Goal: Task Accomplishment & Management: Complete application form

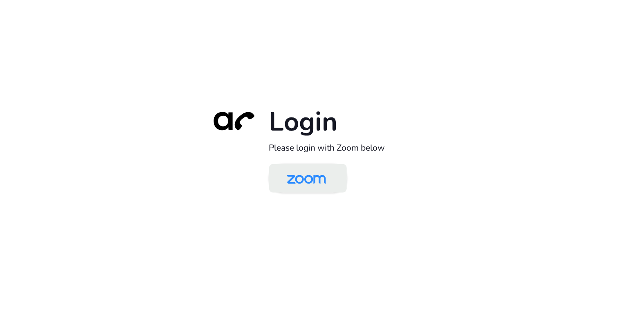
click at [304, 182] on img at bounding box center [306, 179] width 56 height 27
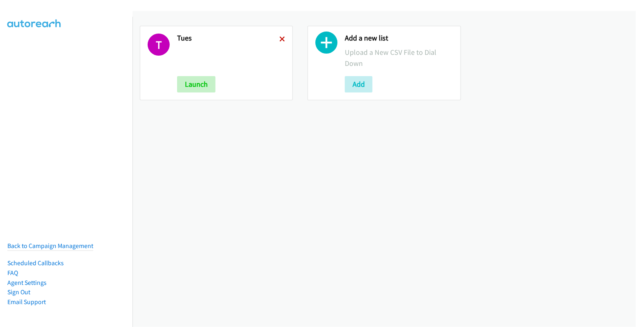
click at [279, 41] on icon at bounding box center [282, 40] width 6 height 6
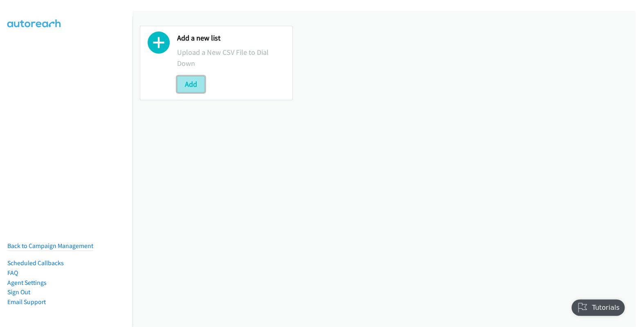
click at [194, 91] on button "Add" at bounding box center [191, 84] width 28 height 16
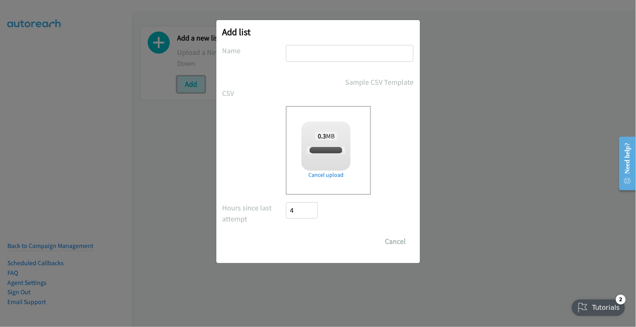
checkbox input "true"
click at [338, 54] on input "text" at bounding box center [350, 53] width 128 height 17
type input "tues"
click at [312, 237] on input "Save List" at bounding box center [307, 241] width 43 height 16
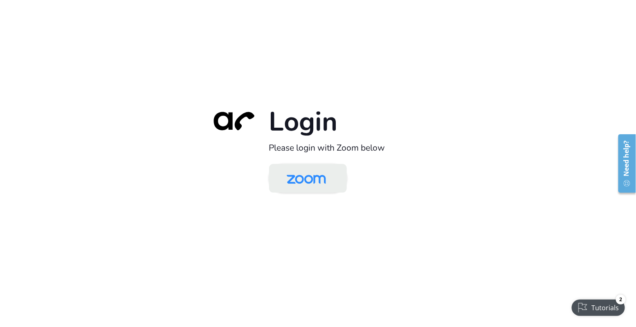
click at [313, 183] on img at bounding box center [306, 179] width 56 height 27
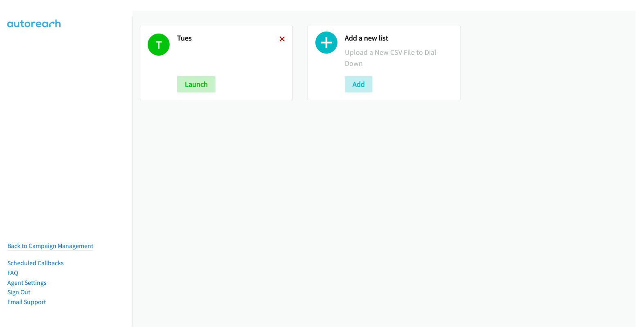
click at [279, 39] on icon at bounding box center [282, 40] width 6 height 6
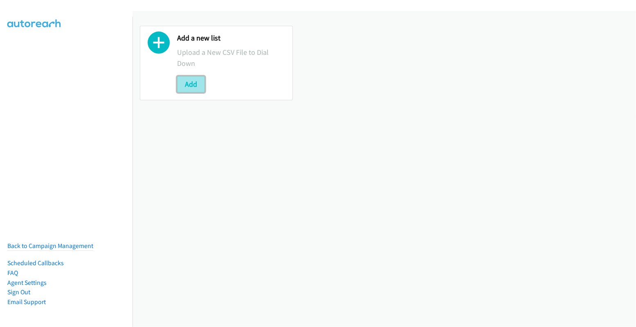
click at [194, 81] on button "Add" at bounding box center [191, 84] width 28 height 16
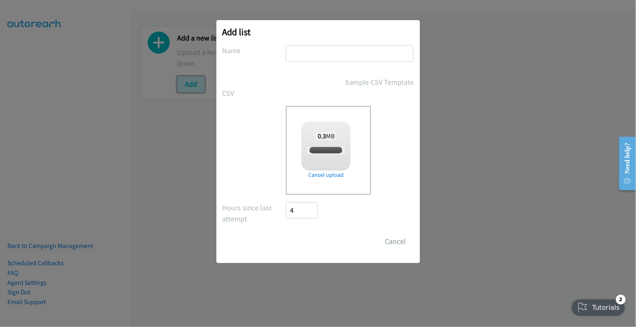
checkbox input "true"
click at [341, 53] on input "text" at bounding box center [350, 53] width 128 height 17
type input "tues"
click at [306, 239] on input "Save List" at bounding box center [307, 241] width 43 height 16
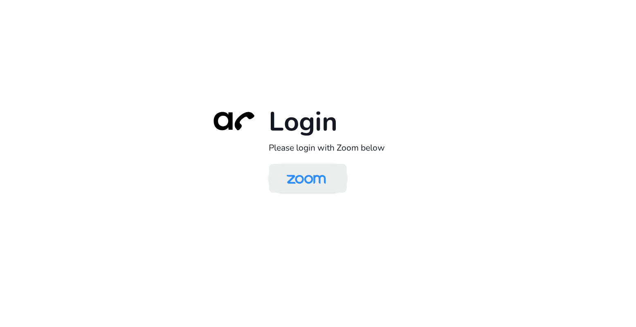
click at [315, 184] on img at bounding box center [306, 179] width 56 height 27
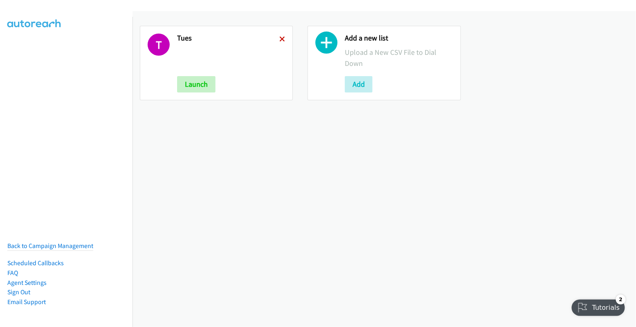
click at [280, 37] on icon at bounding box center [282, 40] width 6 height 6
